Goal: Task Accomplishment & Management: Use online tool/utility

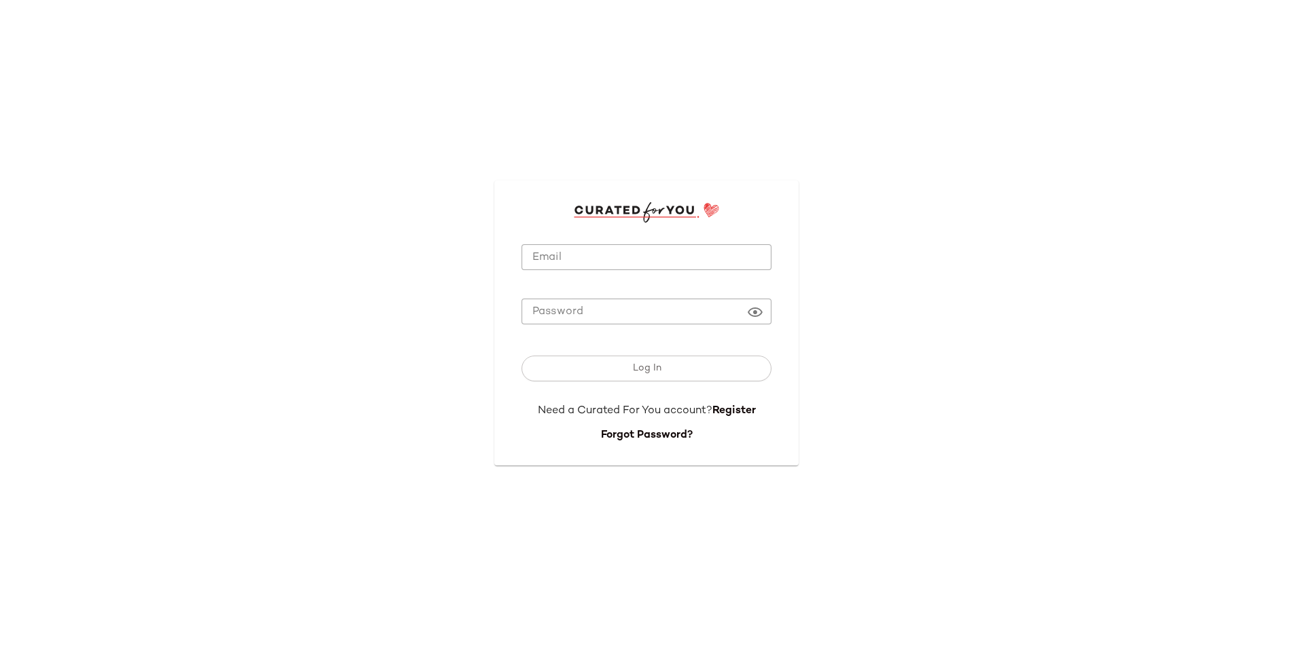
click at [693, 267] on input "Email" at bounding box center [647, 257] width 250 height 26
drag, startPoint x: 914, startPoint y: 227, endPoint x: 835, endPoint y: 225, distance: 78.8
click at [913, 227] on div "Email Email Required Password Password Log In Need a Curated For You account? R…" at bounding box center [646, 323] width 1293 height 646
click at [650, 258] on input "Email" at bounding box center [647, 257] width 250 height 26
click at [850, 183] on div "Email Email Required Password Password Log In Need a Curated For You account? R…" at bounding box center [646, 323] width 1293 height 646
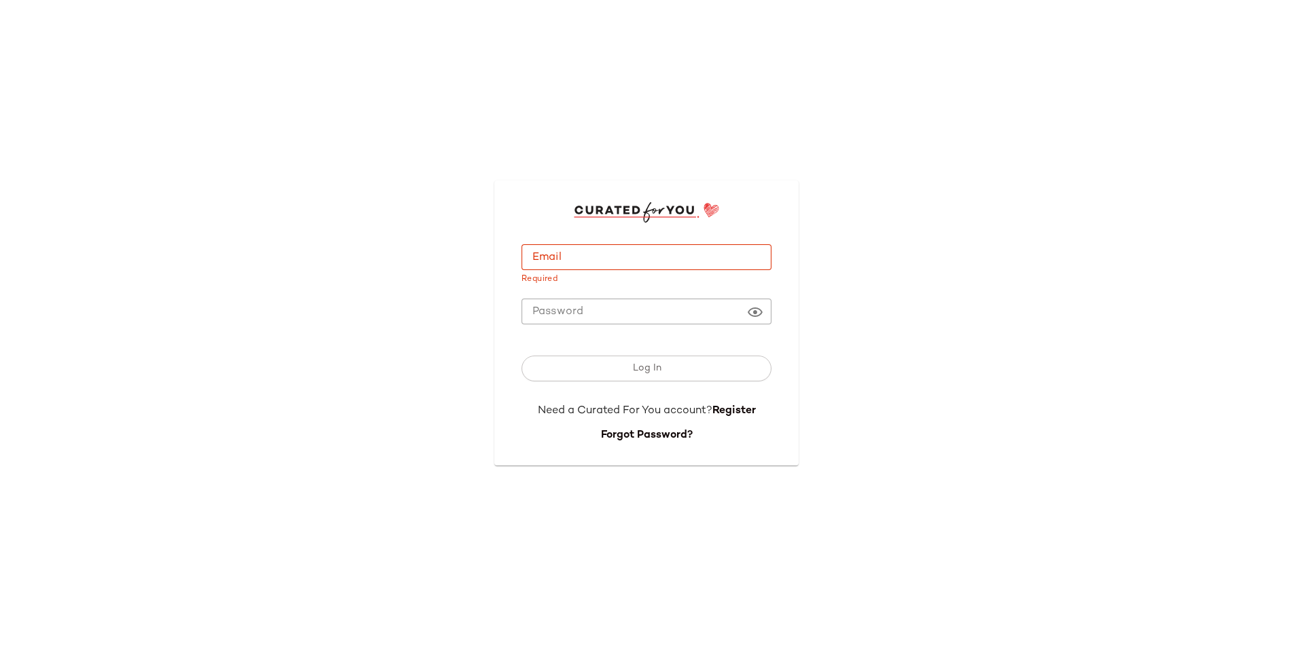
click at [624, 255] on input "Email" at bounding box center [647, 257] width 250 height 26
type input "**********"
click at [887, 225] on div "**********" at bounding box center [646, 323] width 1293 height 646
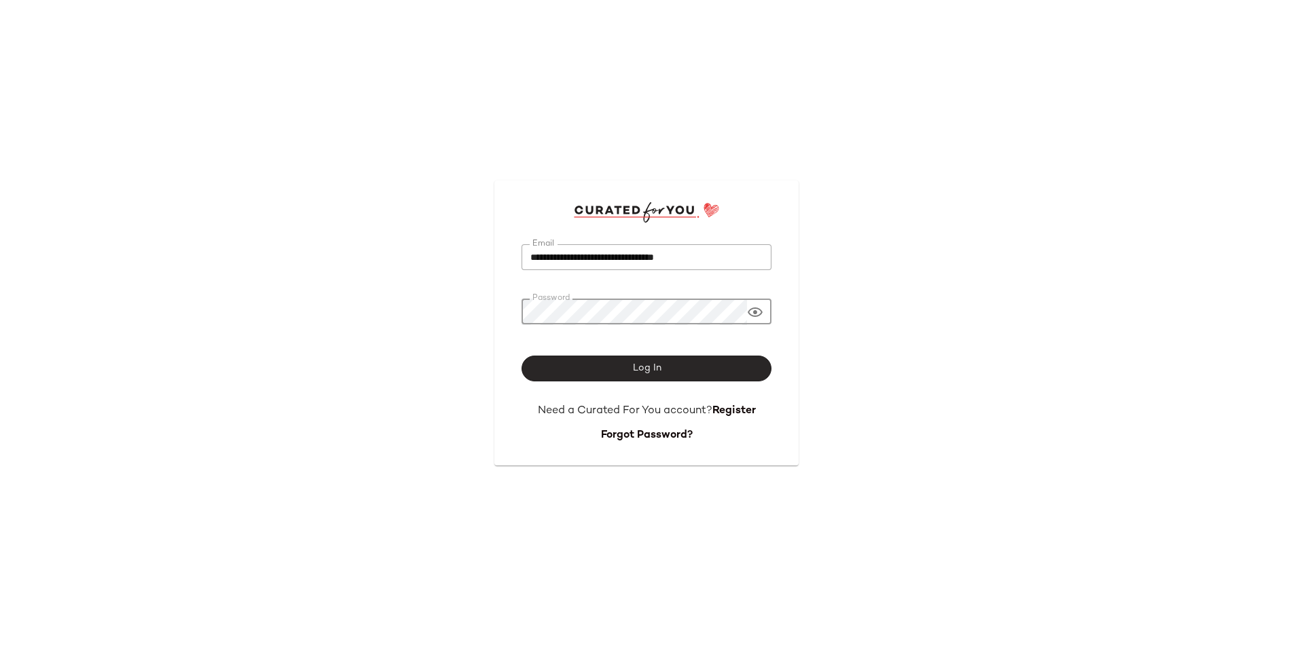
click at [590, 370] on button "Log In" at bounding box center [647, 369] width 250 height 26
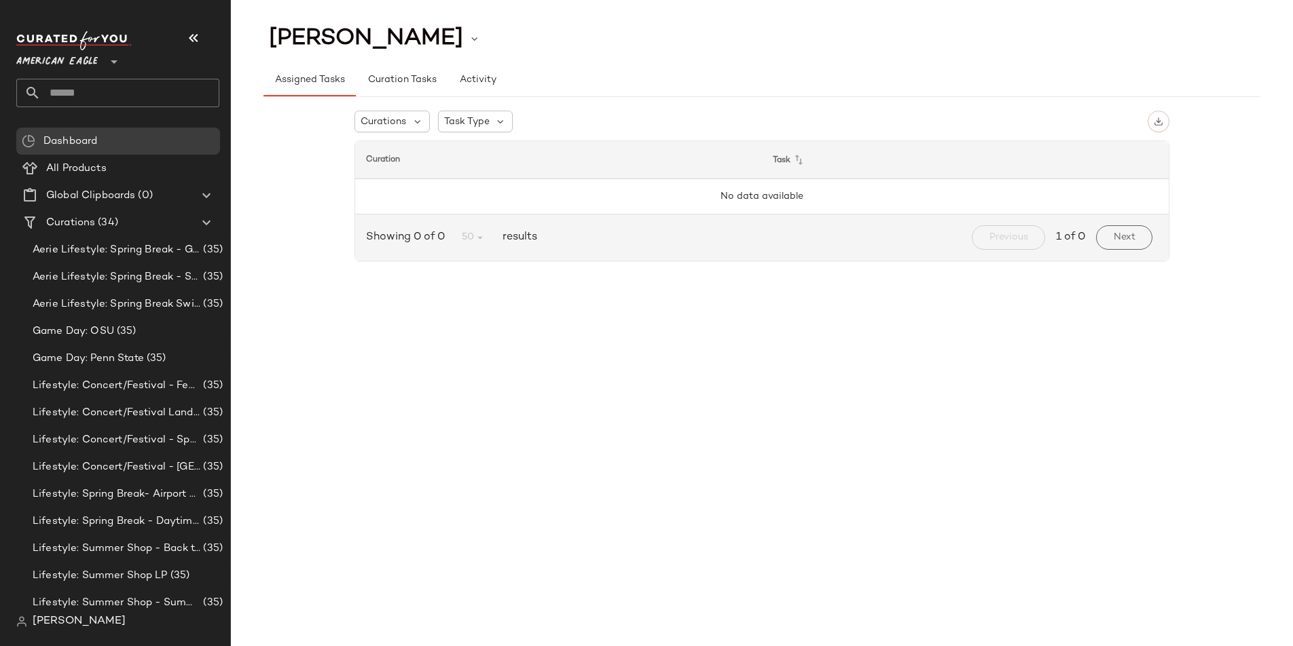
click at [674, 64] on div "Assigned Tasks Curation Tasks Activity" at bounding box center [761, 80] width 997 height 33
click at [1063, 81] on div "Assigned Tasks Curation Tasks Activity" at bounding box center [761, 80] width 997 height 33
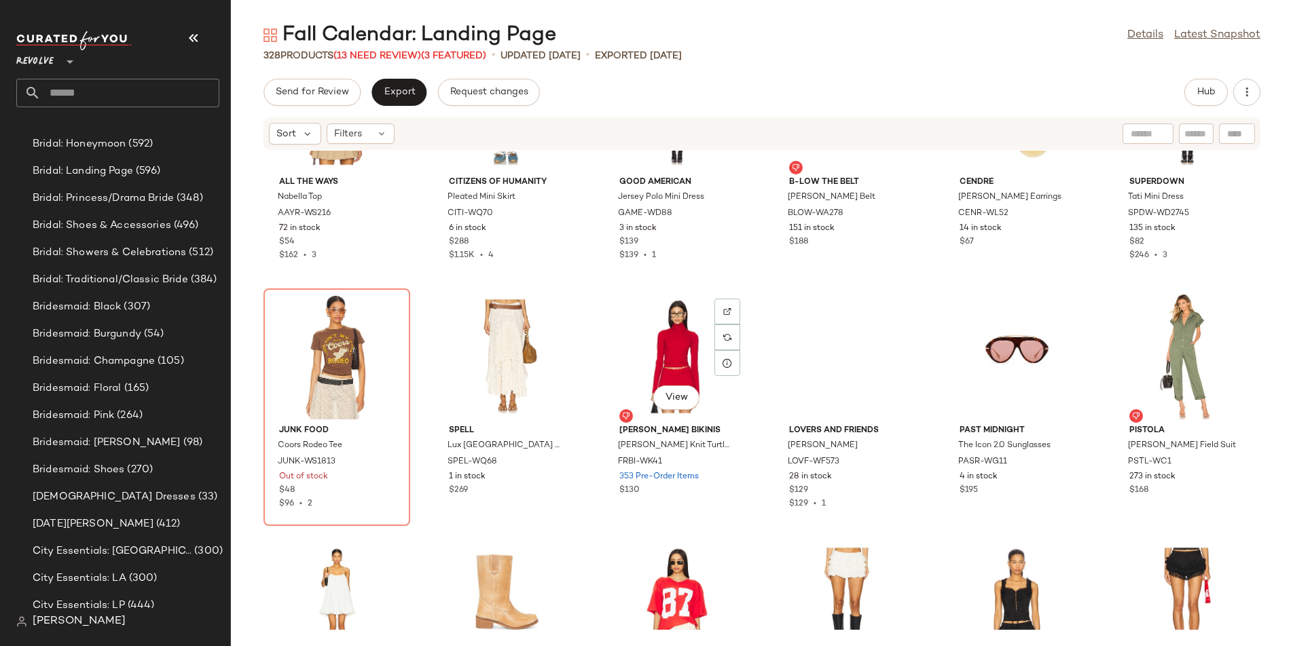
scroll to position [1834, 0]
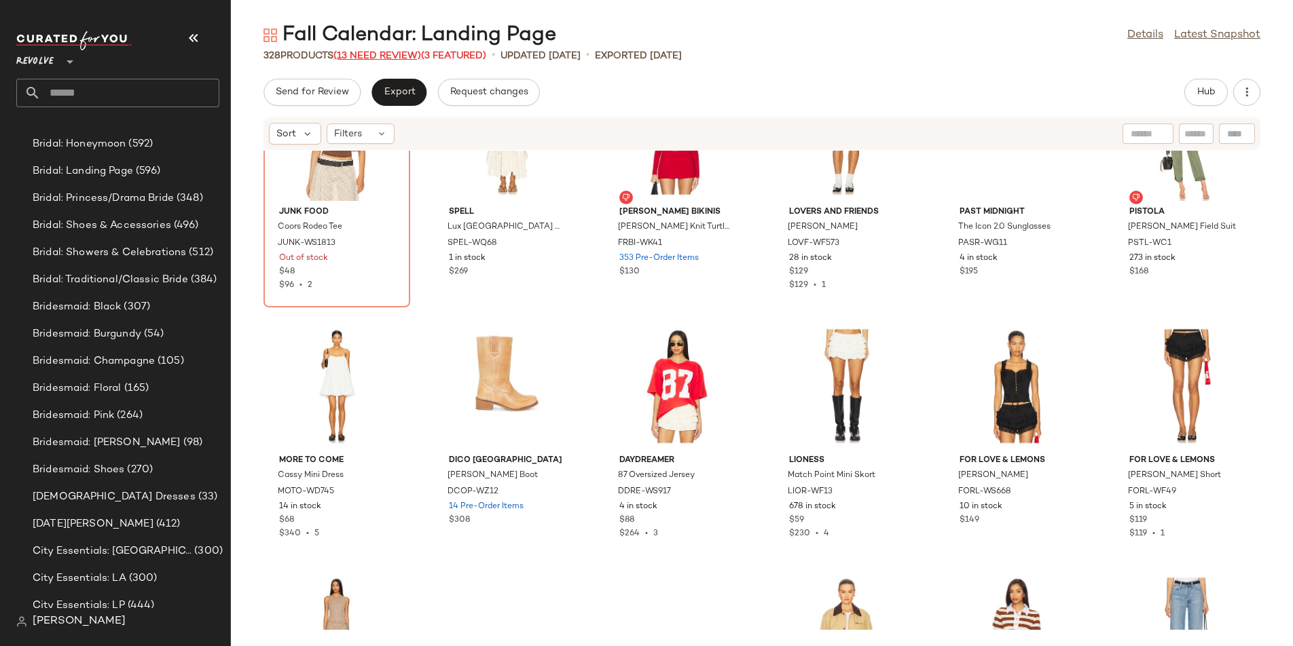
click at [382, 51] on span "(13 Need Review)" at bounding box center [377, 56] width 88 height 10
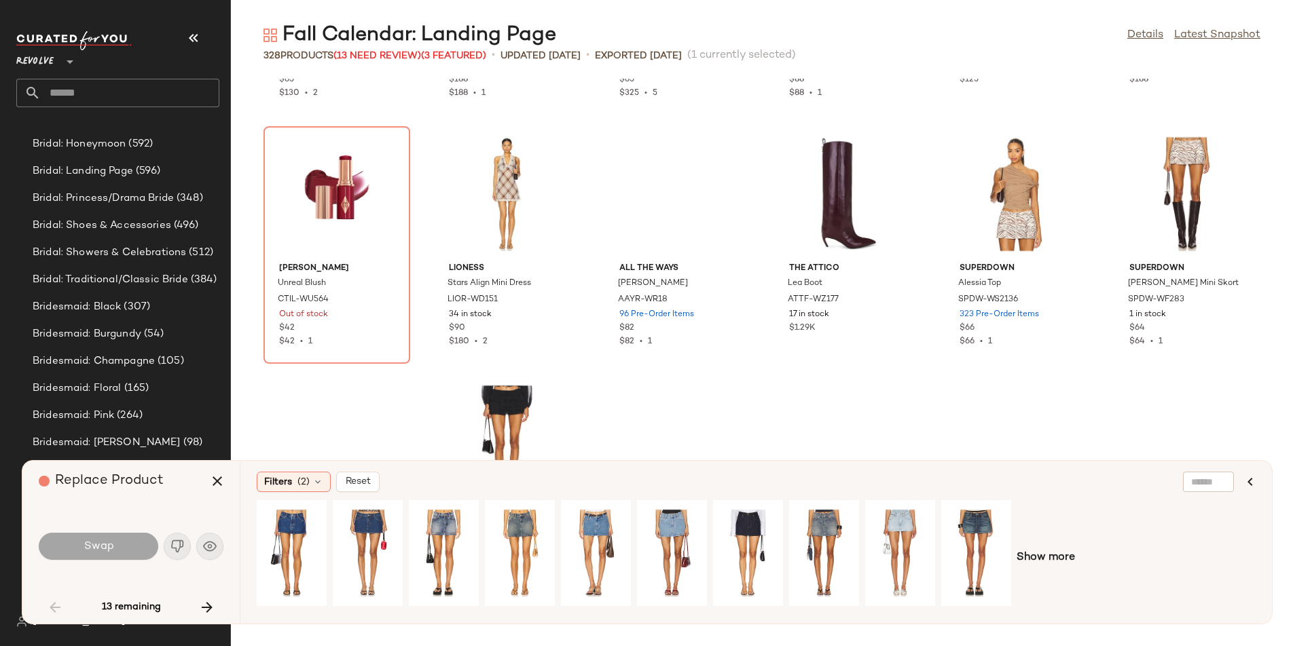
scroll to position [7191, 0]
